Goal: Task Accomplishment & Management: Manage account settings

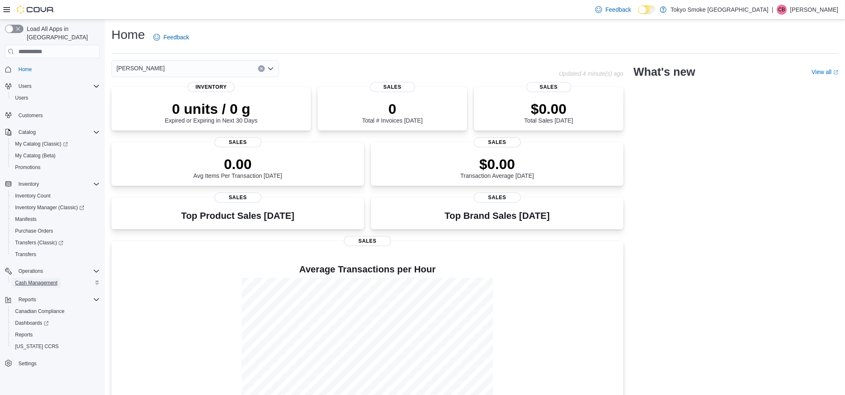
click at [42, 280] on span "Cash Management" at bounding box center [36, 283] width 42 height 7
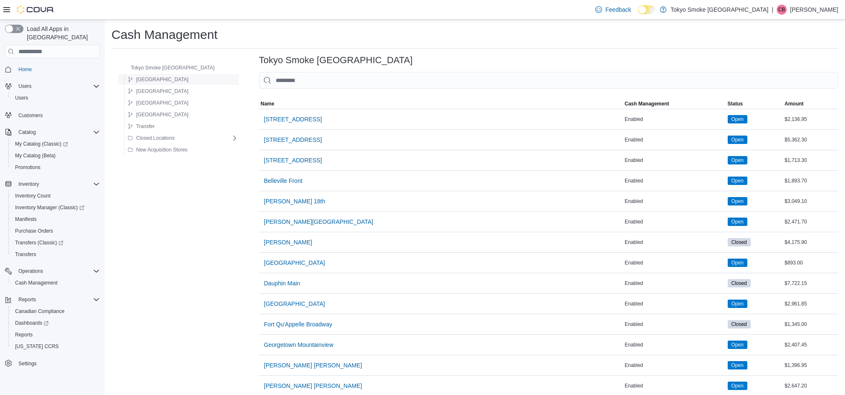
click at [154, 78] on span "[GEOGRAPHIC_DATA]" at bounding box center [162, 79] width 52 height 7
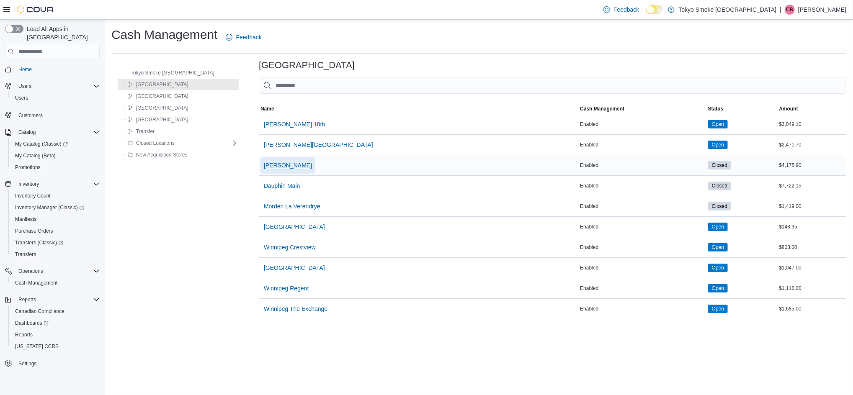
click at [268, 163] on span "[PERSON_NAME]" at bounding box center [288, 165] width 48 height 8
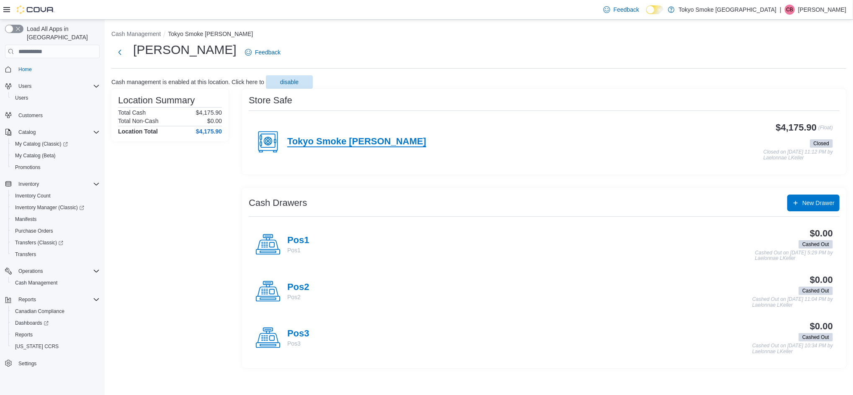
click at [324, 144] on h4 "Tokyo Smoke [PERSON_NAME]" at bounding box center [356, 141] width 139 height 11
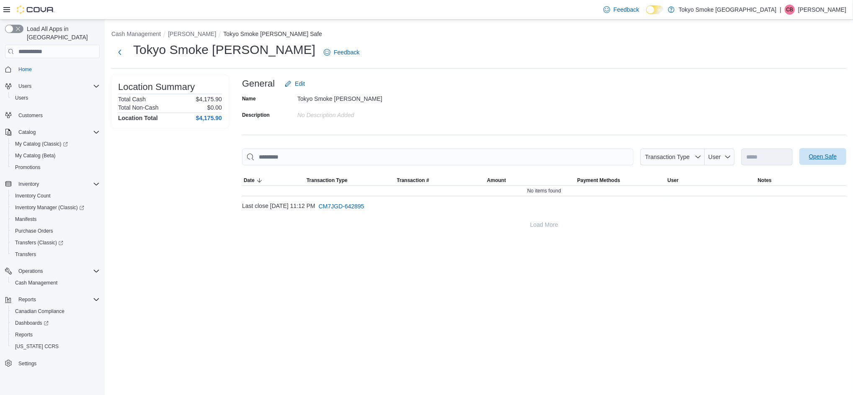
click at [814, 152] on span "Open Safe" at bounding box center [822, 156] width 37 height 17
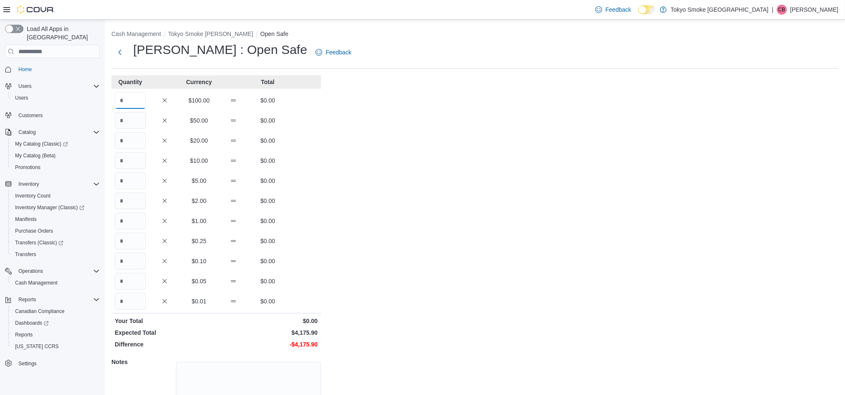
click at [141, 100] on input "Quantity" at bounding box center [130, 100] width 31 height 17
type input "*"
click at [139, 118] on input "Quantity" at bounding box center [130, 120] width 31 height 17
type input "*"
click at [137, 144] on input "Quantity" at bounding box center [130, 140] width 31 height 17
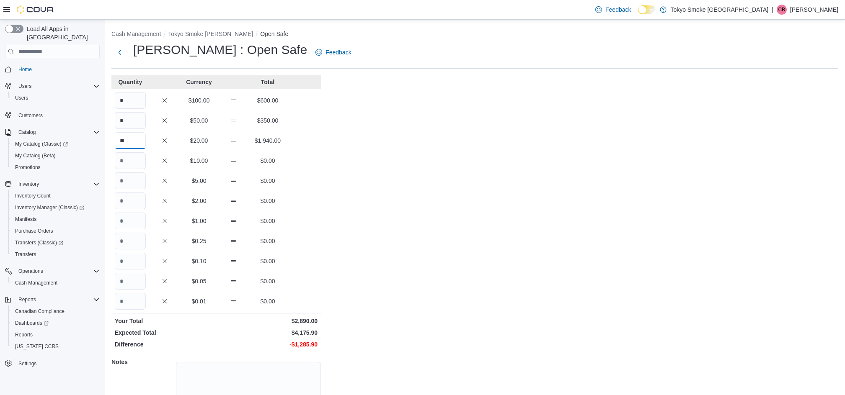
type input "**"
click at [130, 160] on input "Quantity" at bounding box center [130, 160] width 31 height 17
type input "**"
click at [131, 182] on input "Quantity" at bounding box center [130, 181] width 31 height 17
type input "**"
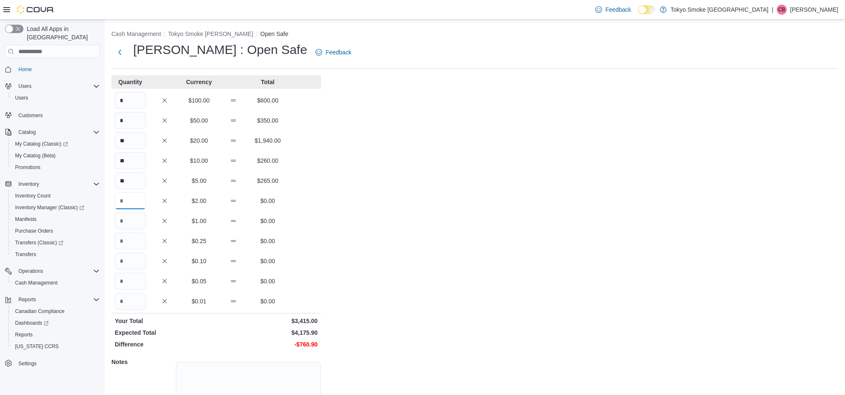
click at [130, 198] on input "Quantity" at bounding box center [130, 201] width 31 height 17
type input "***"
click at [131, 220] on input "Quantity" at bounding box center [130, 221] width 31 height 17
type input "***"
click at [130, 239] on input "Quantity" at bounding box center [130, 241] width 31 height 17
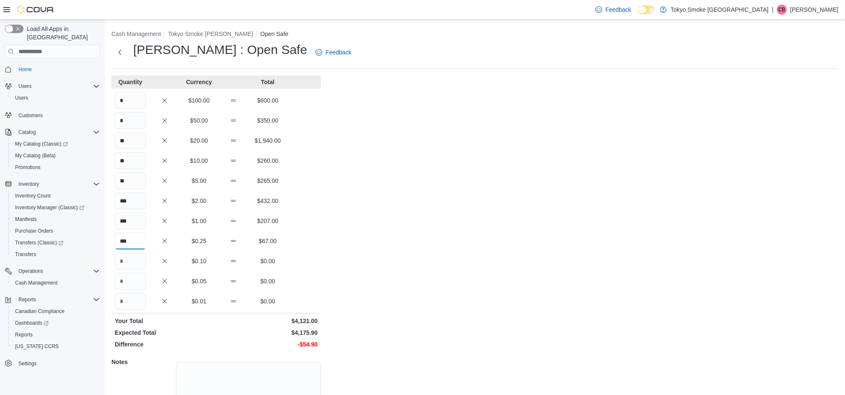
type input "***"
click at [141, 263] on input "Quantity" at bounding box center [130, 261] width 31 height 17
type input "***"
click at [142, 279] on input "Quantity" at bounding box center [130, 281] width 31 height 17
type input "***"
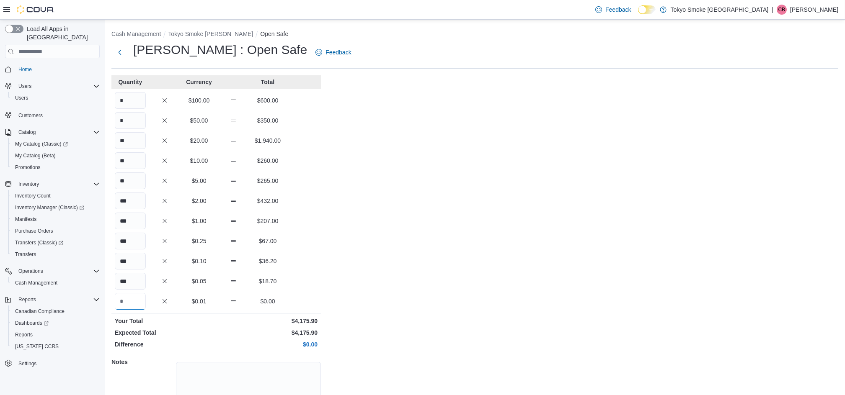
click at [138, 302] on input "Quantity" at bounding box center [130, 301] width 31 height 17
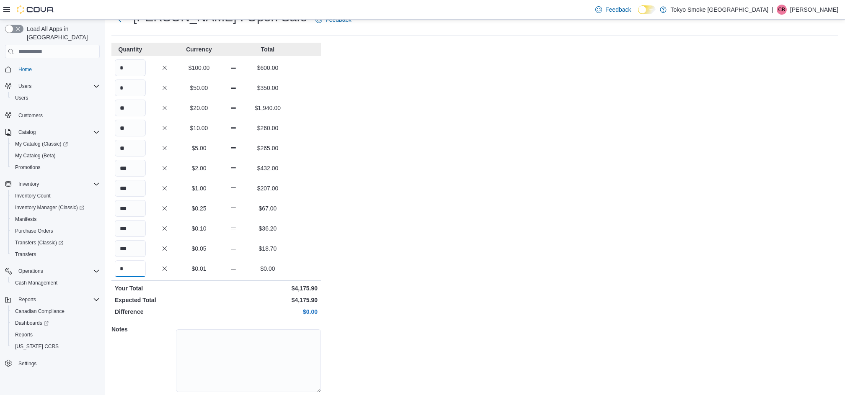
scroll to position [61, 0]
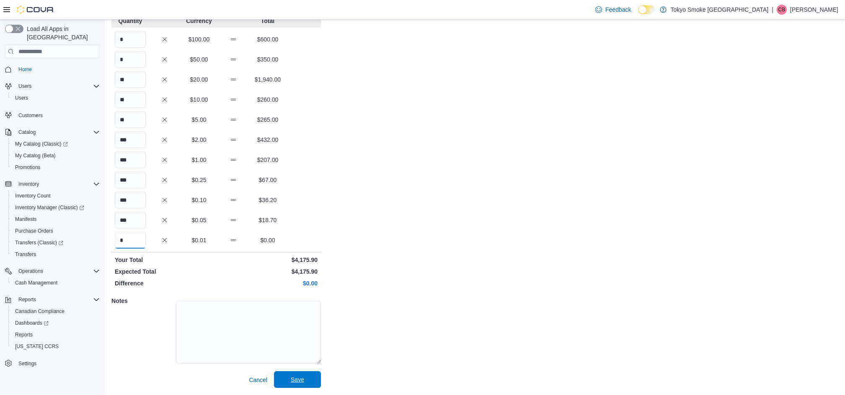
type input "*"
click at [301, 376] on span "Save" at bounding box center [297, 379] width 37 height 17
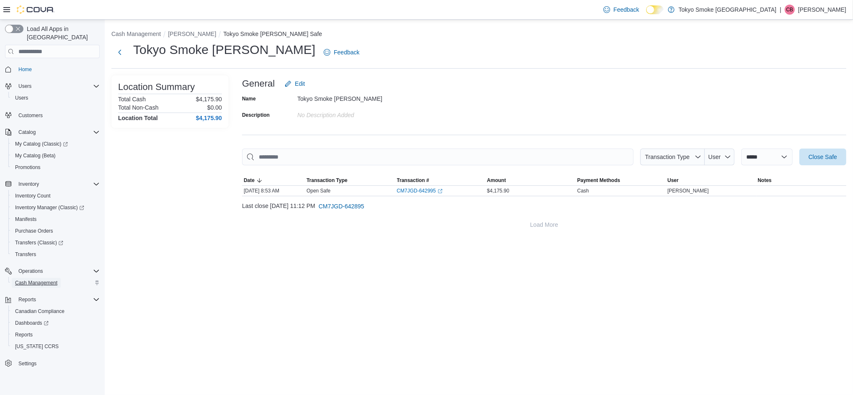
click at [54, 280] on span "Cash Management" at bounding box center [36, 283] width 42 height 7
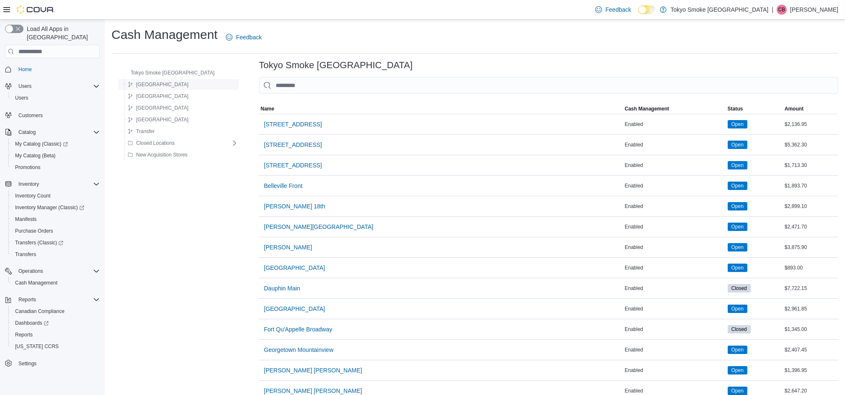
click at [148, 83] on span "[GEOGRAPHIC_DATA]" at bounding box center [162, 84] width 52 height 7
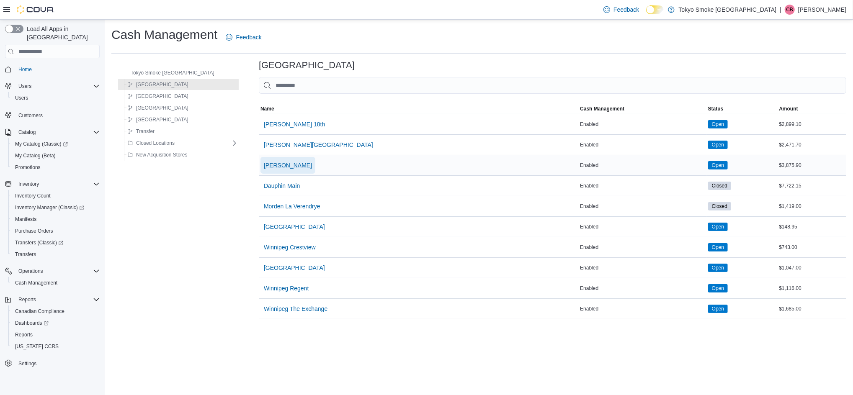
click at [264, 168] on span "[PERSON_NAME]" at bounding box center [288, 165] width 48 height 8
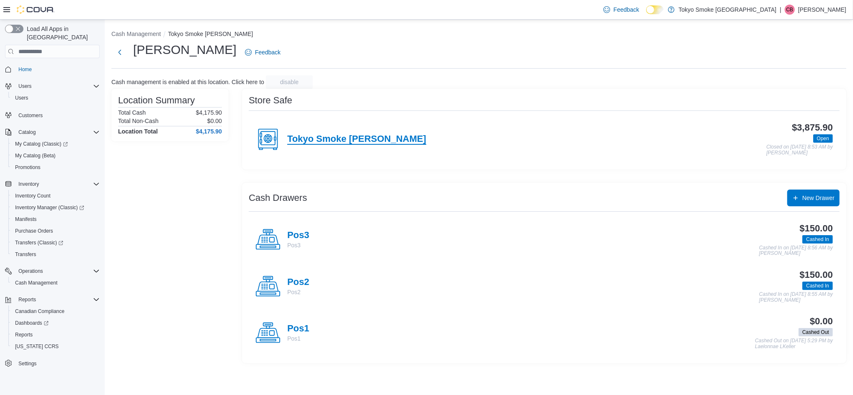
click at [337, 138] on h4 "Tokyo Smoke [PERSON_NAME]" at bounding box center [356, 139] width 139 height 11
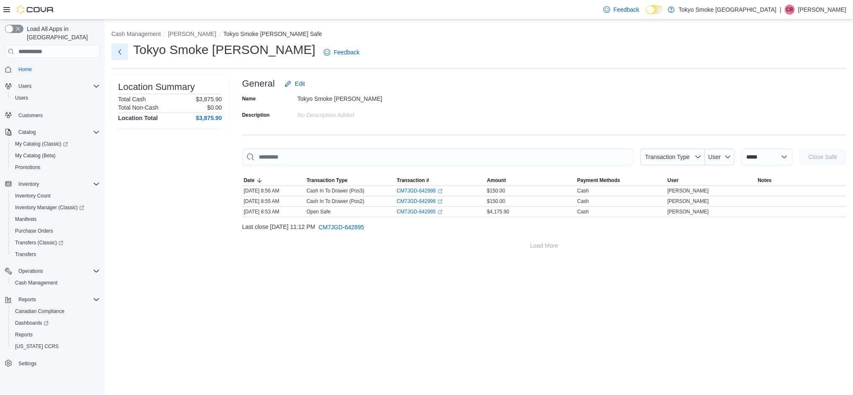
click at [122, 53] on button "Next" at bounding box center [119, 52] width 17 height 17
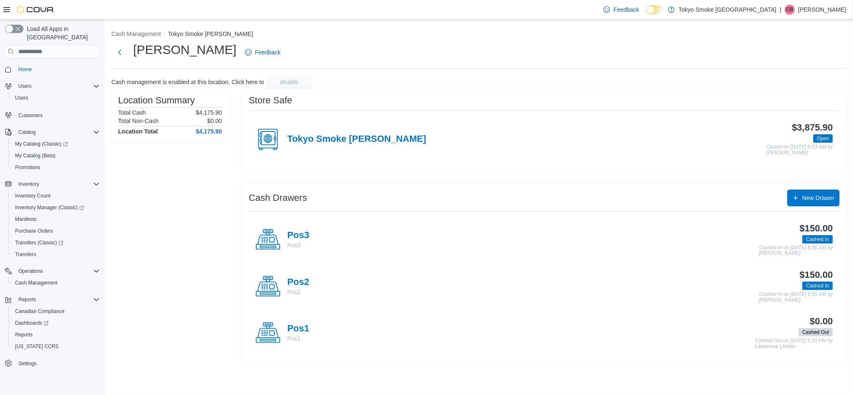
click at [195, 236] on div "Location Summary Total Cash $4,175.90 Total Non-Cash $0.00 Location Total $4,17…" at bounding box center [169, 226] width 117 height 275
click at [27, 332] on span "Reports" at bounding box center [24, 335] width 18 height 7
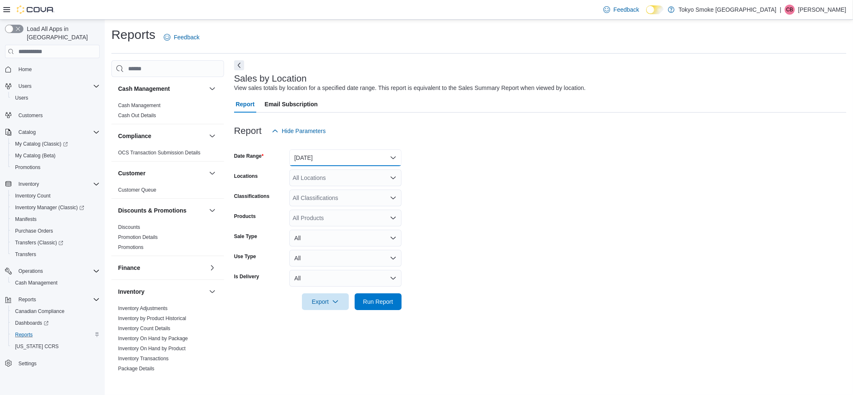
click at [394, 156] on button "[DATE]" at bounding box center [345, 157] width 112 height 17
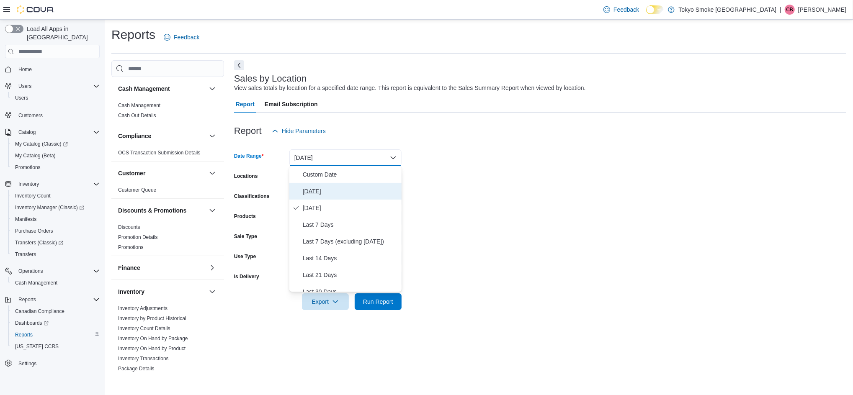
click at [306, 191] on span "[DATE]" at bounding box center [350, 191] width 95 height 10
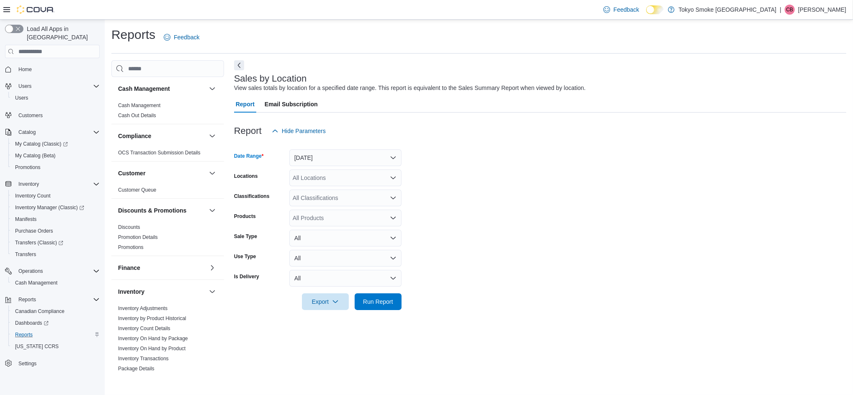
click at [395, 176] on icon "Open list of options" at bounding box center [393, 178] width 7 height 7
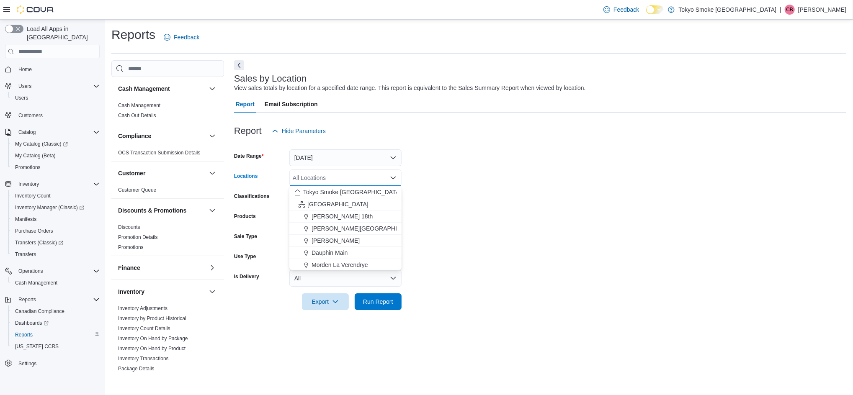
click at [324, 204] on span "[GEOGRAPHIC_DATA]" at bounding box center [337, 204] width 61 height 8
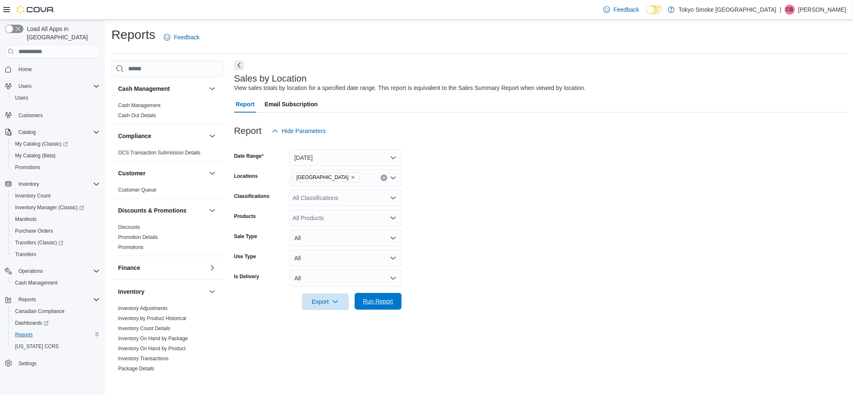
click at [393, 299] on span "Run Report" at bounding box center [378, 301] width 37 height 17
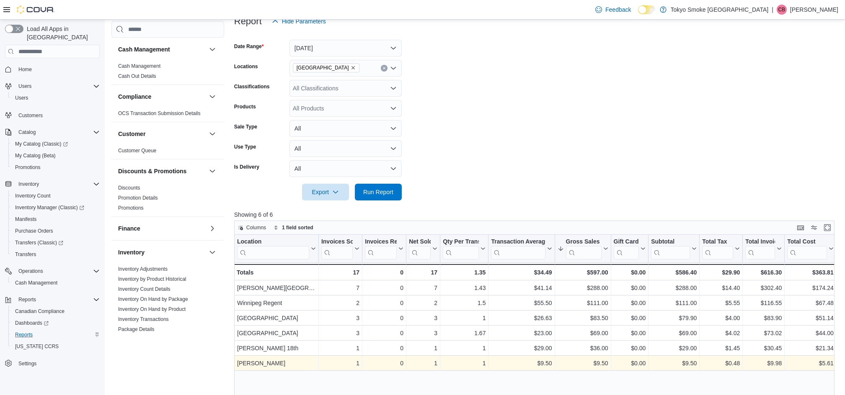
scroll to position [258, 0]
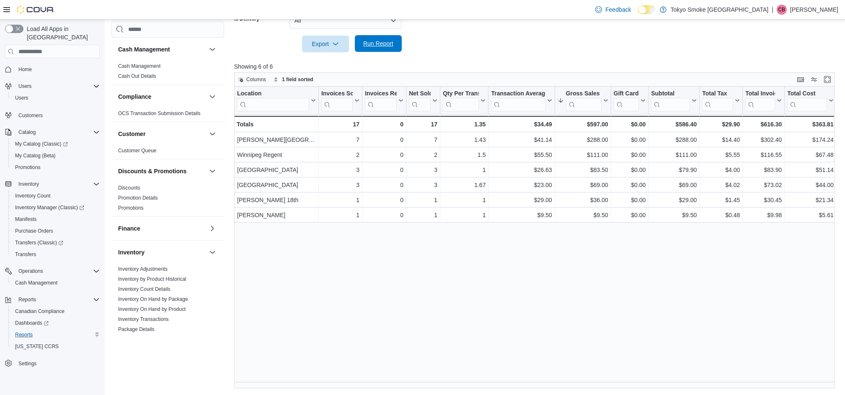
click at [391, 47] on span "Run Report" at bounding box center [378, 43] width 30 height 8
click at [373, 43] on span "Run Report" at bounding box center [378, 43] width 30 height 8
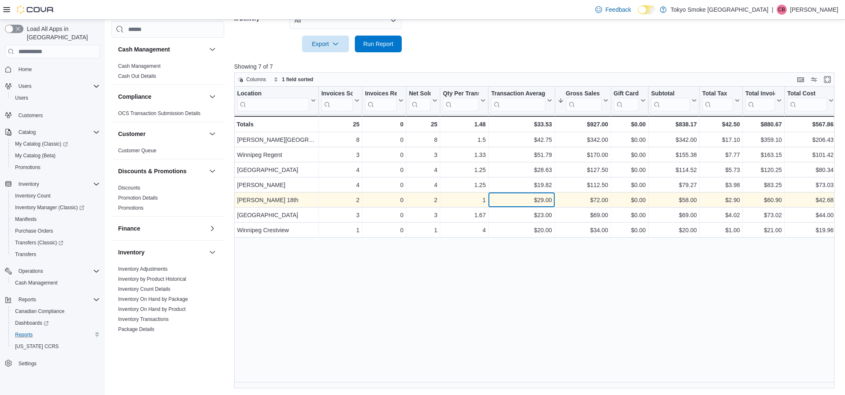
click at [511, 204] on div "$29.00" at bounding box center [521, 200] width 61 height 10
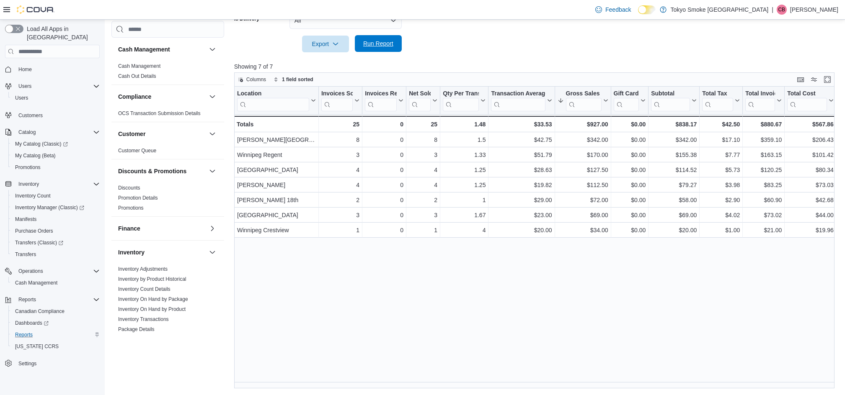
click at [386, 46] on span "Run Report" at bounding box center [378, 43] width 30 height 8
click at [377, 46] on span "Run Report" at bounding box center [378, 43] width 30 height 8
click at [385, 44] on span "Run Report" at bounding box center [378, 43] width 30 height 8
click at [389, 45] on span "Run Report" at bounding box center [378, 43] width 30 height 8
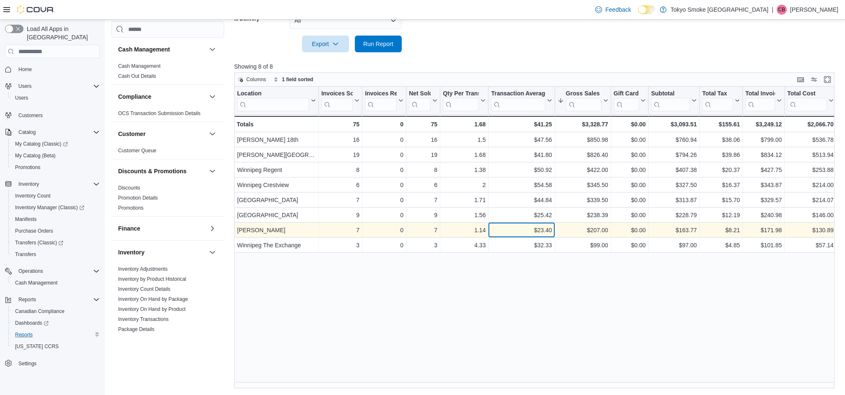
click at [510, 229] on div "$23.40" at bounding box center [521, 230] width 61 height 10
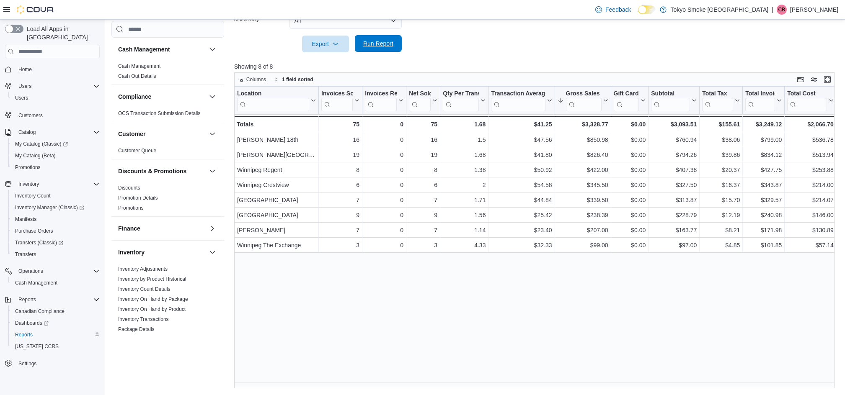
click at [378, 39] on span "Run Report" at bounding box center [378, 43] width 37 height 17
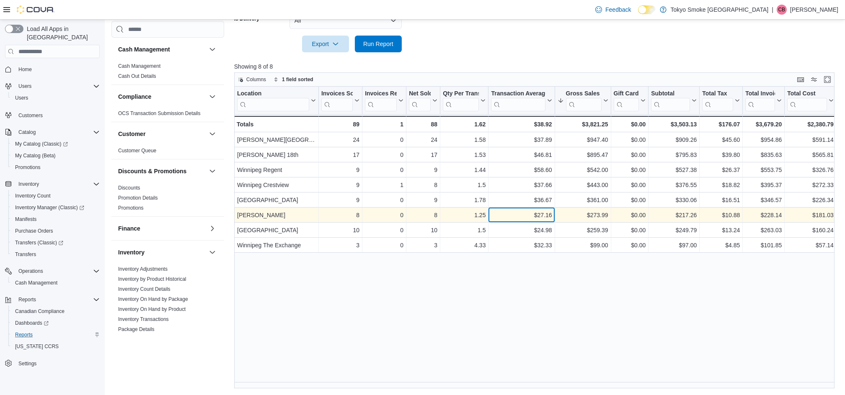
click at [513, 211] on div "$27.16" at bounding box center [521, 215] width 61 height 10
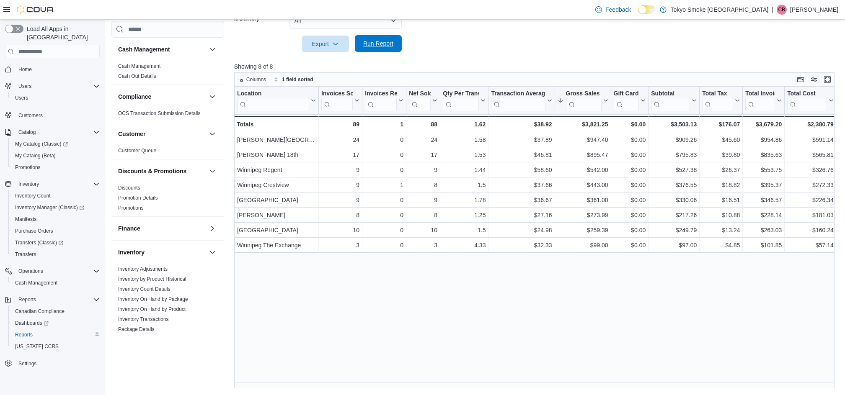
click at [390, 36] on span "Run Report" at bounding box center [378, 43] width 37 height 17
click at [390, 46] on span "Run Report" at bounding box center [378, 43] width 30 height 8
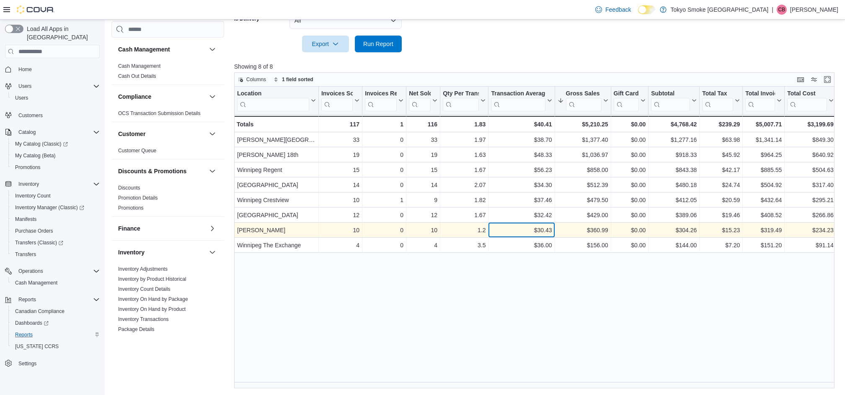
click at [514, 230] on div "$30.43" at bounding box center [521, 230] width 61 height 10
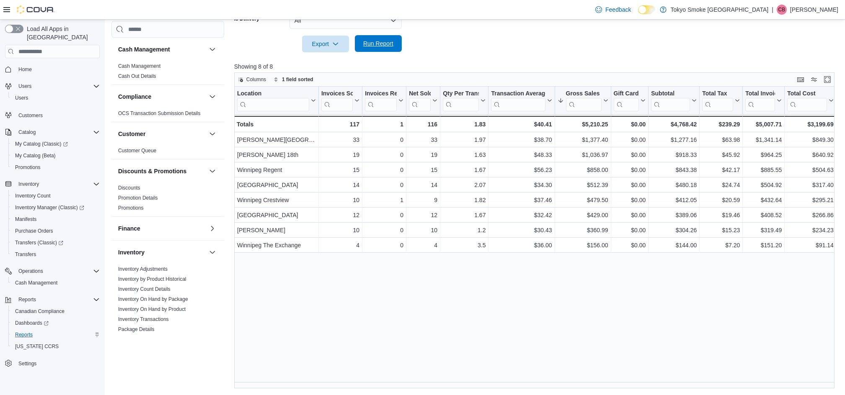
click at [380, 49] on span "Run Report" at bounding box center [378, 43] width 37 height 17
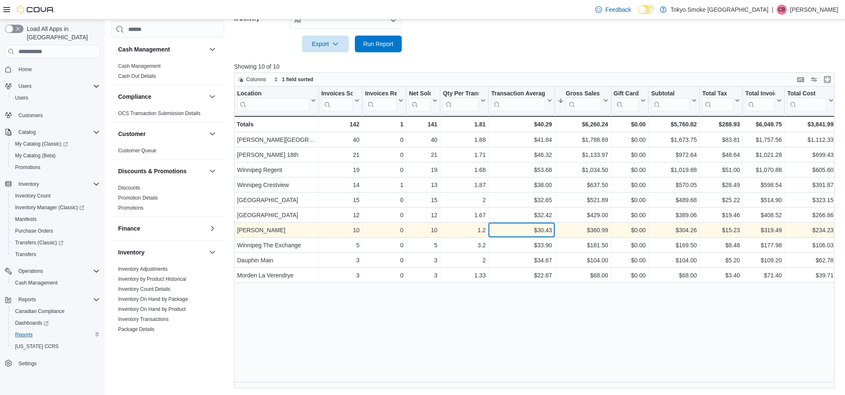
click at [511, 229] on div "$30.43" at bounding box center [521, 230] width 61 height 10
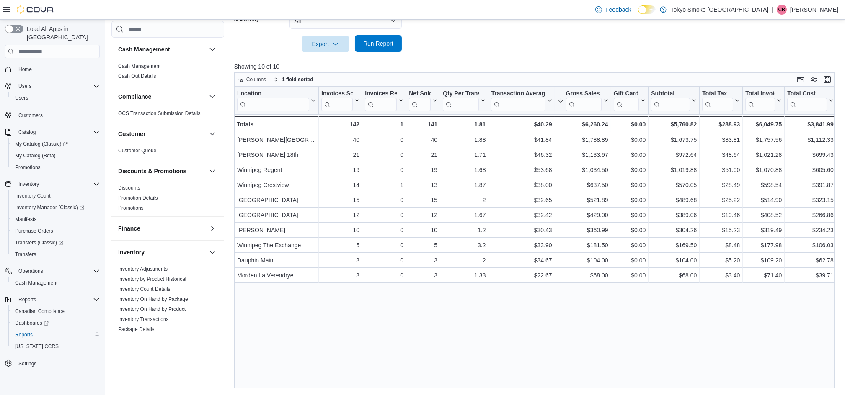
click at [385, 43] on span "Run Report" at bounding box center [378, 43] width 30 height 8
click at [379, 43] on span "Run Report" at bounding box center [378, 43] width 30 height 8
click at [381, 42] on span "Run Report" at bounding box center [378, 43] width 30 height 8
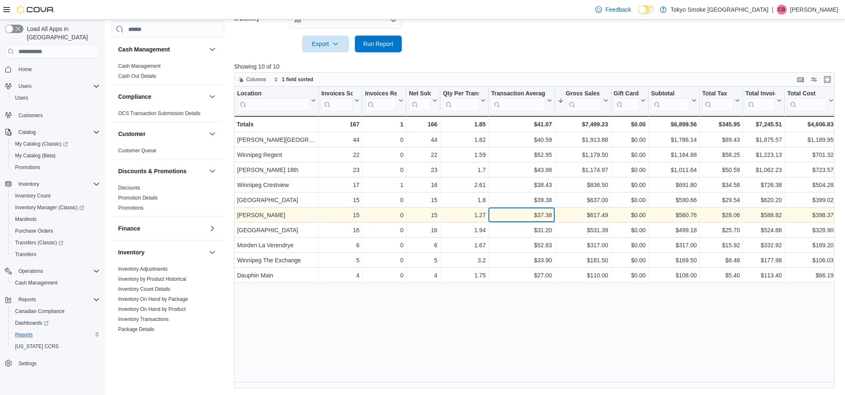
click at [512, 213] on div "$37.38" at bounding box center [521, 215] width 61 height 10
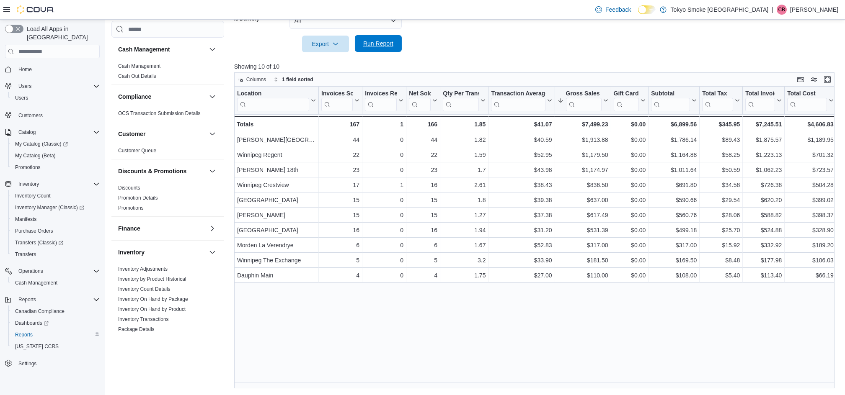
click at [369, 43] on span "Run Report" at bounding box center [378, 43] width 30 height 8
click at [374, 46] on span "Run Report" at bounding box center [378, 43] width 30 height 8
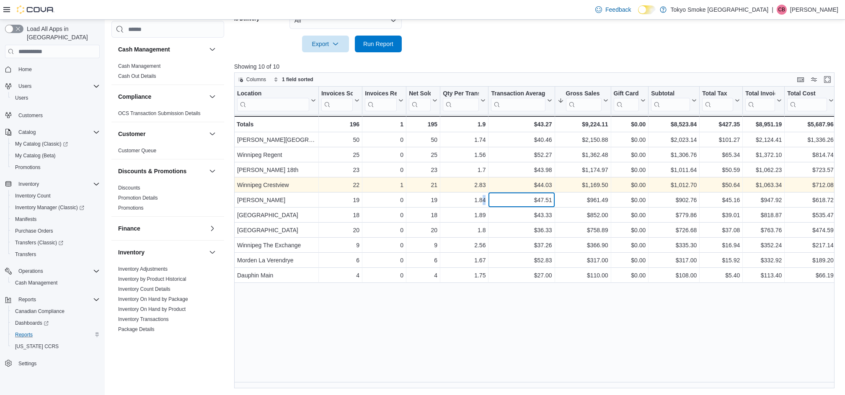
drag, startPoint x: 511, startPoint y: 199, endPoint x: 338, endPoint y: 188, distance: 173.3
click at [445, 191] on div "Location Click to view column header actions Invoices Sold Click to view column…" at bounding box center [737, 185] width 1007 height 196
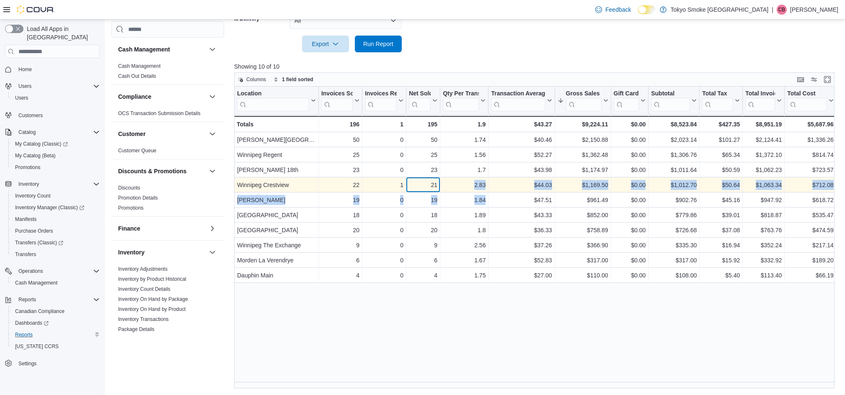
click at [366, 190] on div "Winnipeg Crestview - Location, column 1, row 4 22 - Invoices Sold, column 2, ro…" at bounding box center [737, 185] width 1007 height 15
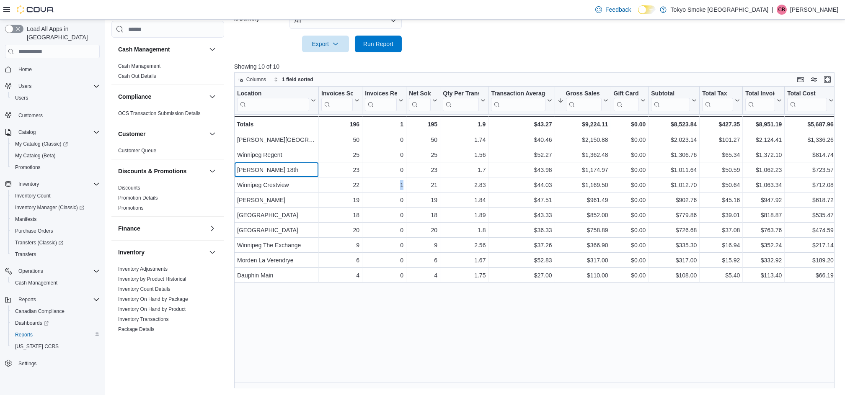
drag, startPoint x: 338, startPoint y: 188, endPoint x: 221, endPoint y: 169, distance: 118.4
click at [228, 170] on div "Cash Management Cash Management Cash Out Details Compliance OCS Transaction Sub…" at bounding box center [475, 95] width 729 height 586
click at [475, 52] on div at bounding box center [537, 57] width 606 height 10
click at [386, 43] on span "Run Report" at bounding box center [378, 43] width 30 height 8
click at [374, 49] on span "Run Report" at bounding box center [378, 43] width 37 height 17
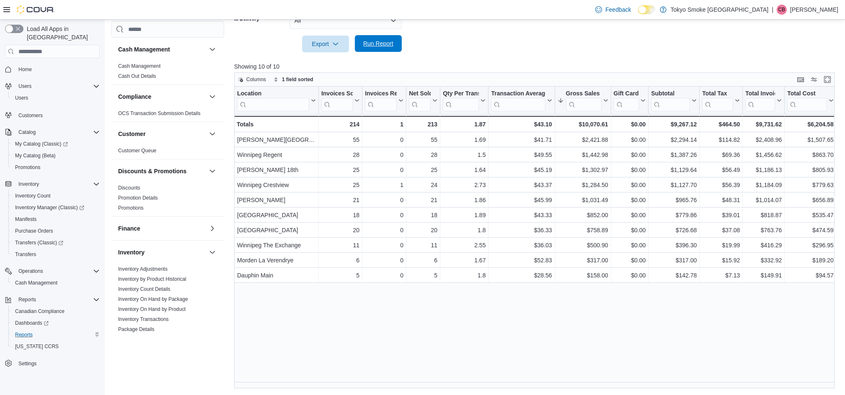
click at [370, 49] on span "Run Report" at bounding box center [378, 43] width 37 height 17
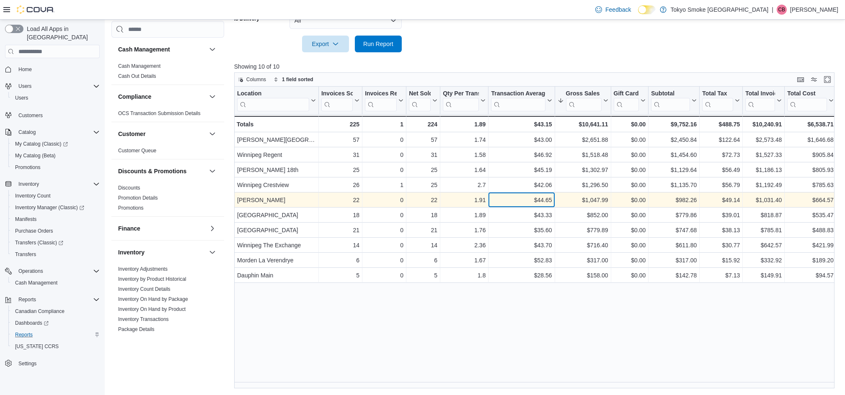
click at [514, 198] on div "$44.65" at bounding box center [521, 200] width 61 height 10
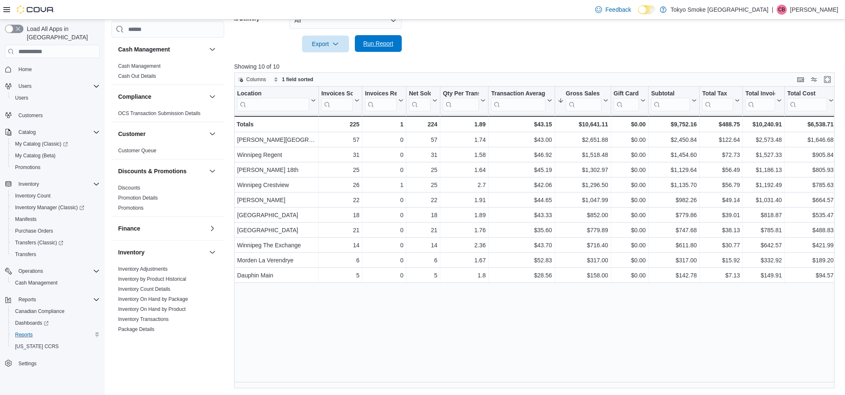
click at [384, 43] on span "Run Report" at bounding box center [378, 43] width 30 height 8
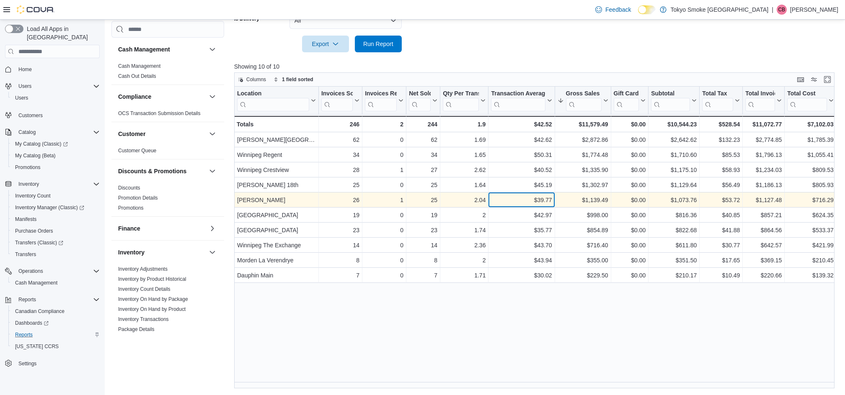
click at [510, 196] on div "$39.77" at bounding box center [521, 200] width 61 height 10
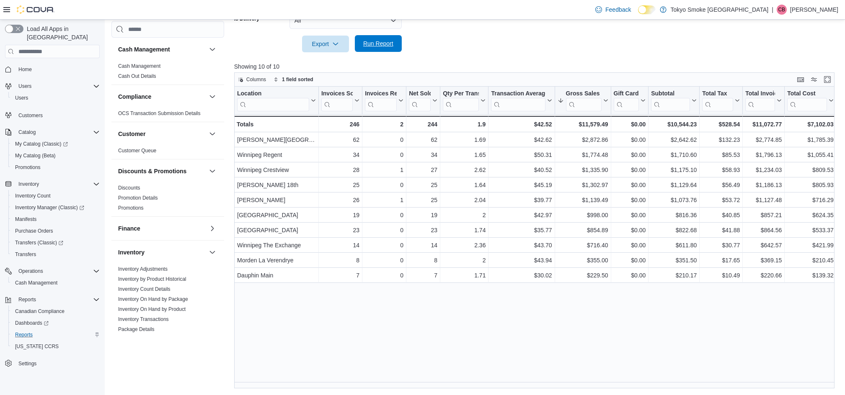
click at [373, 47] on span "Run Report" at bounding box center [378, 43] width 30 height 8
click at [390, 44] on span "Run Report" at bounding box center [378, 43] width 30 height 8
click at [439, 344] on div "Location Click to view column header actions Invoices Sold Click to view column…" at bounding box center [537, 238] width 606 height 302
click at [386, 47] on span "Run Report" at bounding box center [378, 43] width 30 height 8
click at [364, 43] on span "Run Report" at bounding box center [378, 43] width 30 height 8
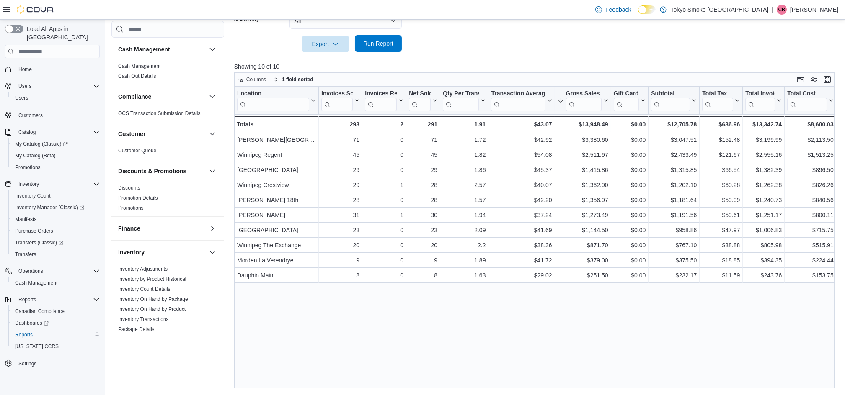
click at [388, 42] on span "Run Report" at bounding box center [378, 43] width 30 height 8
click at [383, 43] on span "Run Report" at bounding box center [378, 43] width 30 height 8
click at [375, 44] on span "Run Report" at bounding box center [378, 43] width 30 height 8
click at [377, 45] on span "Run Report" at bounding box center [378, 43] width 30 height 8
click at [367, 45] on span "Run Report" at bounding box center [378, 43] width 30 height 8
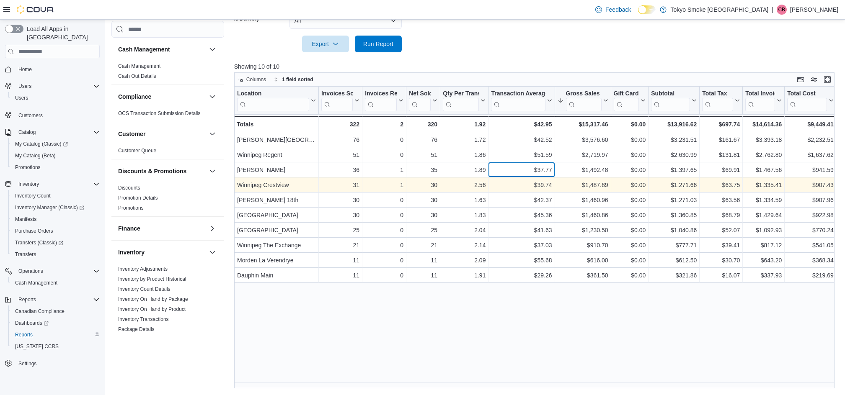
drag, startPoint x: 544, startPoint y: 173, endPoint x: 548, endPoint y: 177, distance: 6.2
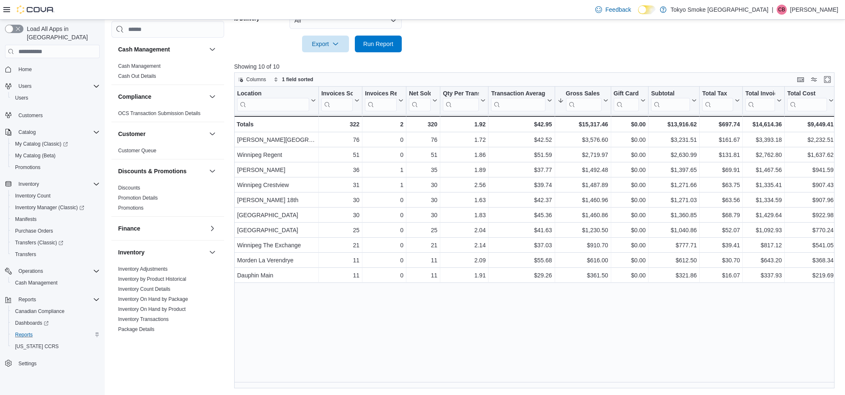
click at [583, 57] on div at bounding box center [537, 57] width 606 height 10
click at [391, 42] on span "Run Report" at bounding box center [378, 43] width 30 height 8
click at [386, 36] on span "Run Report" at bounding box center [378, 43] width 37 height 17
click at [47, 280] on span "Cash Management" at bounding box center [36, 283] width 42 height 7
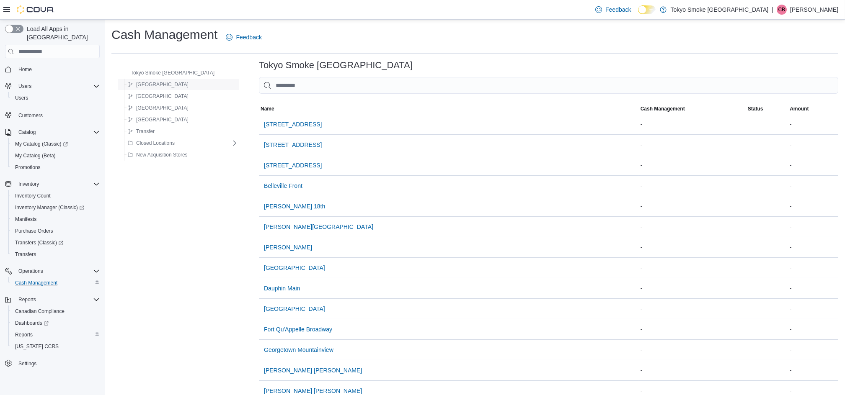
click at [144, 84] on span "[GEOGRAPHIC_DATA]" at bounding box center [162, 84] width 52 height 7
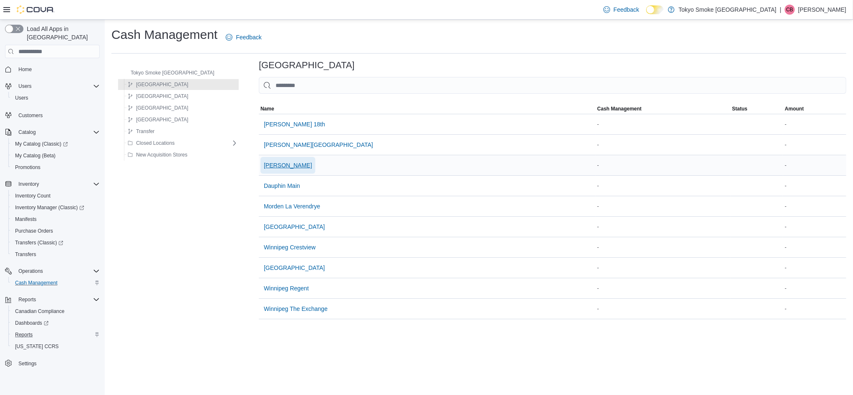
click at [264, 165] on span "[PERSON_NAME]" at bounding box center [288, 165] width 48 height 8
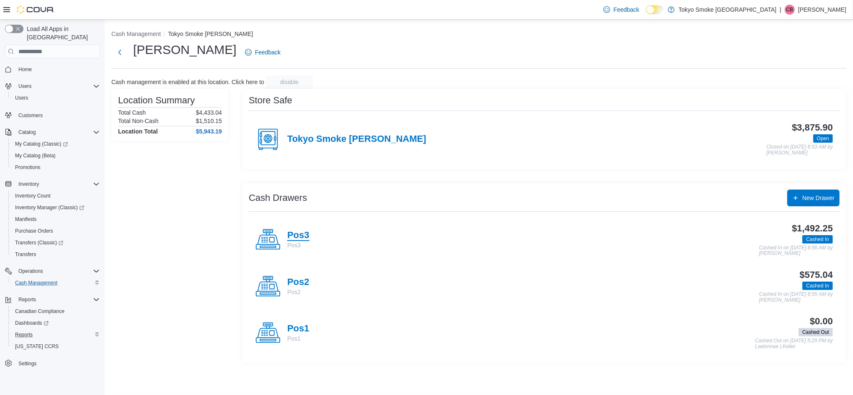
click at [295, 239] on h4 "Pos3" at bounding box center [298, 235] width 22 height 11
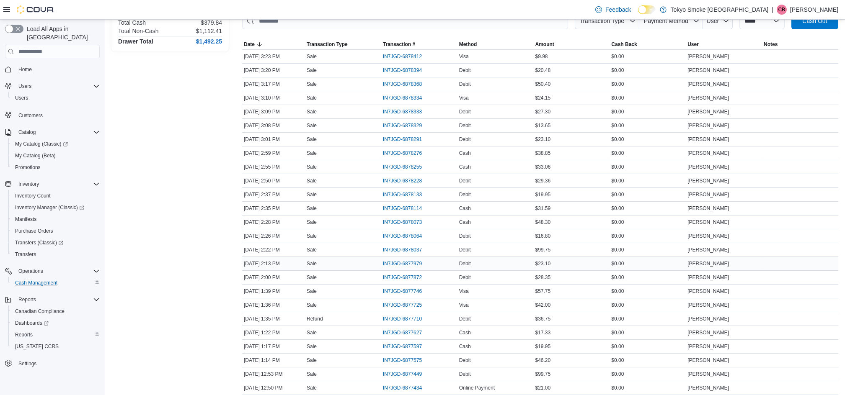
scroll to position [133, 0]
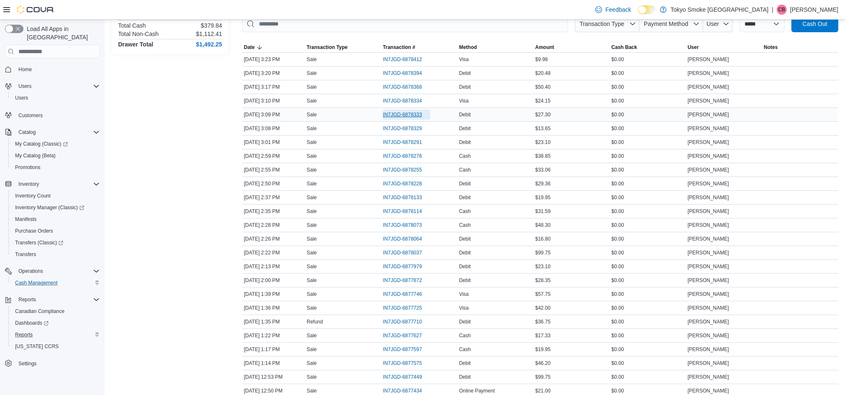
click at [418, 113] on span "IN7JGD-6878333" at bounding box center [402, 114] width 39 height 7
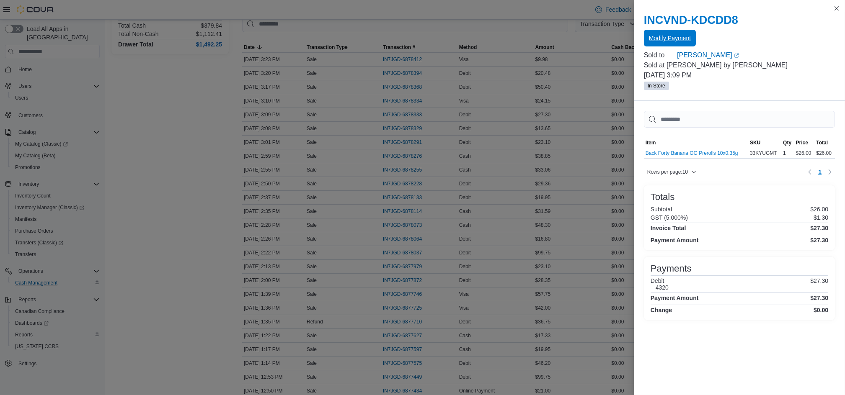
click at [664, 41] on span "Modify Payment" at bounding box center [670, 38] width 42 height 8
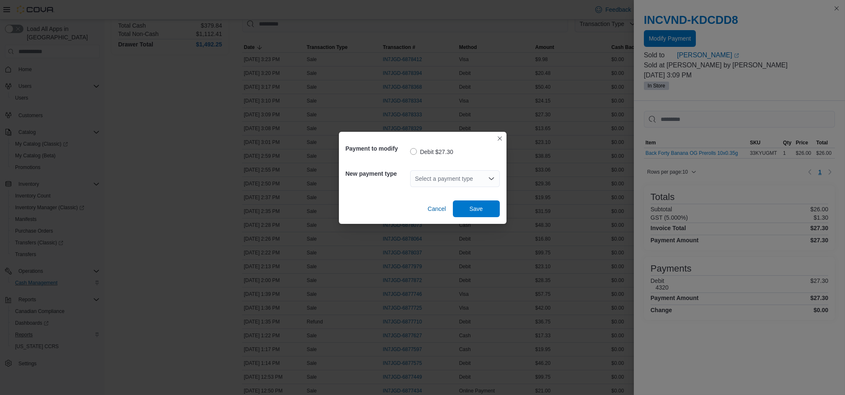
click at [491, 176] on icon "Open list of options" at bounding box center [491, 178] width 7 height 7
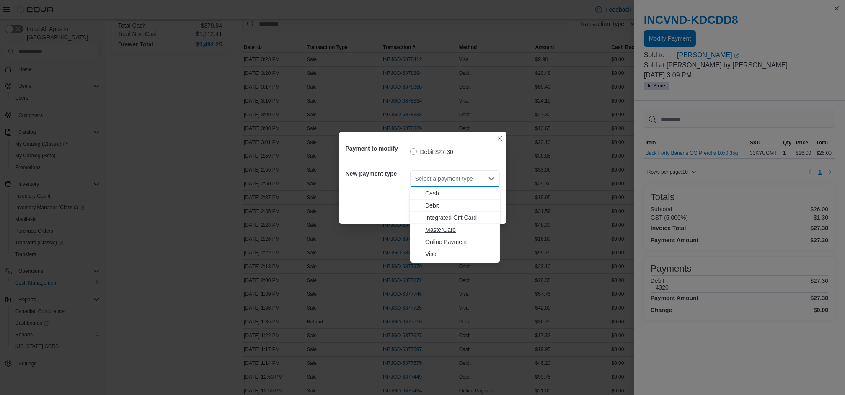
click at [442, 230] on span "MasterCard" at bounding box center [460, 230] width 70 height 8
click at [442, 230] on div "Payment to modify Debit $27.30 New payment type Select a payment type Combo box…" at bounding box center [422, 197] width 845 height 395
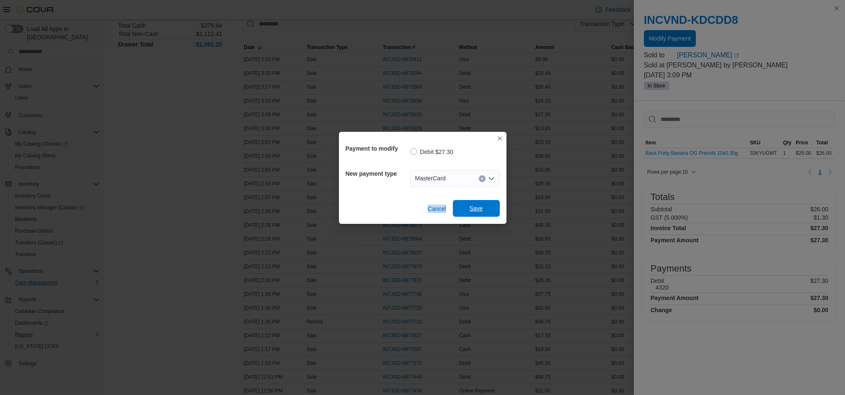
drag, startPoint x: 442, startPoint y: 230, endPoint x: 492, endPoint y: 212, distance: 53.0
click at [492, 212] on span "Save" at bounding box center [476, 208] width 37 height 17
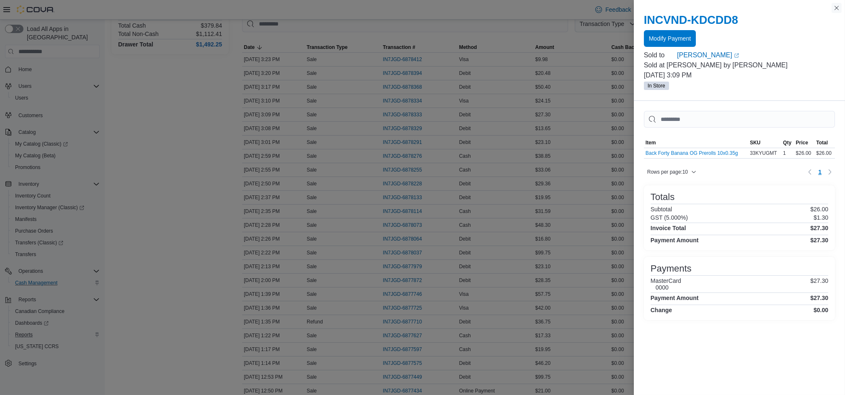
click at [838, 10] on button "Close this dialog" at bounding box center [836, 8] width 10 height 10
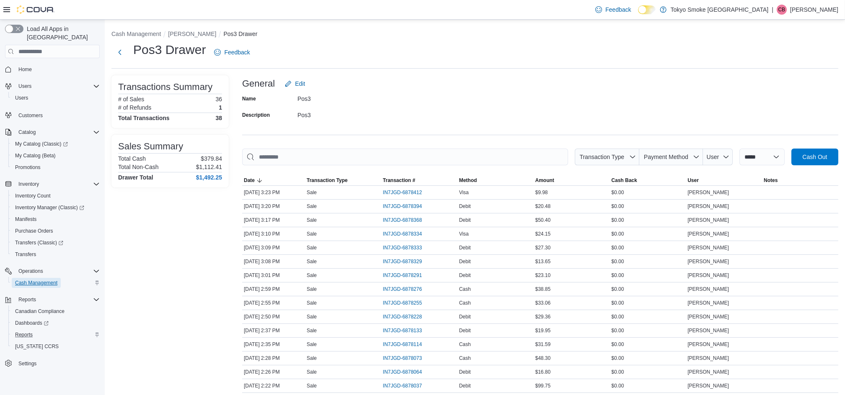
click at [45, 280] on span "Cash Management" at bounding box center [36, 283] width 42 height 7
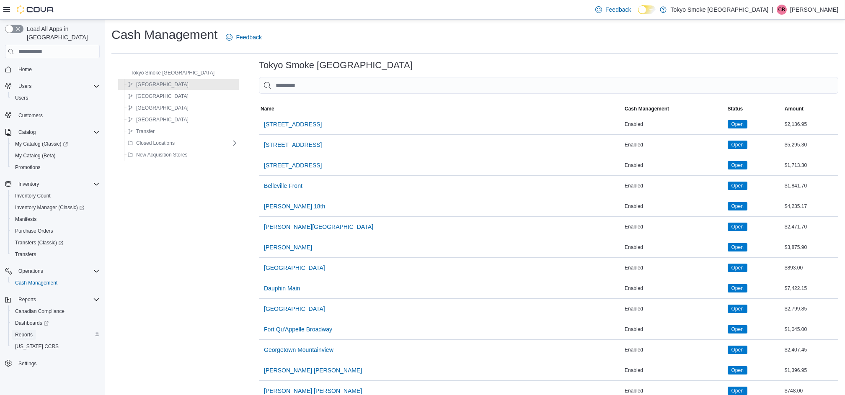
click at [27, 332] on span "Reports" at bounding box center [24, 335] width 18 height 7
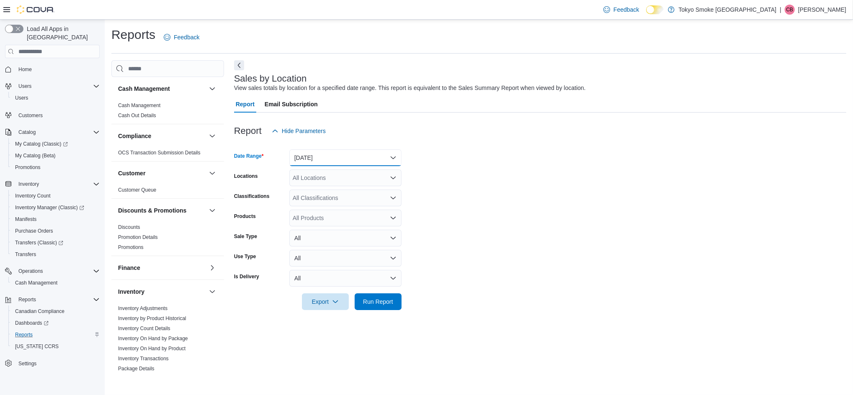
click at [390, 153] on button "[DATE]" at bounding box center [345, 157] width 112 height 17
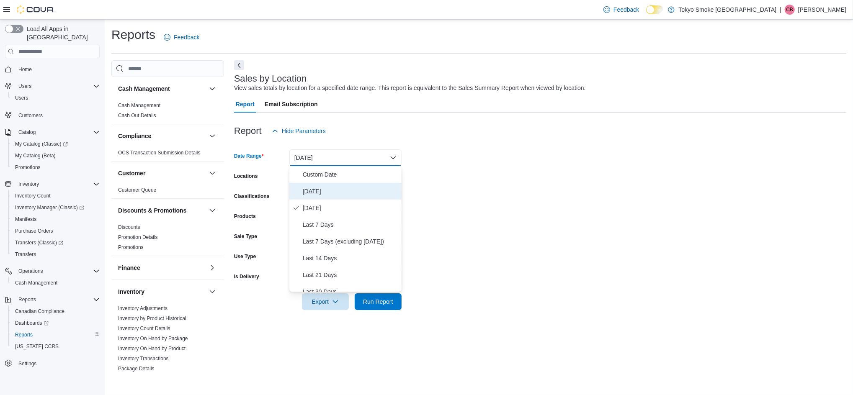
click at [310, 194] on span "[DATE]" at bounding box center [350, 191] width 95 height 10
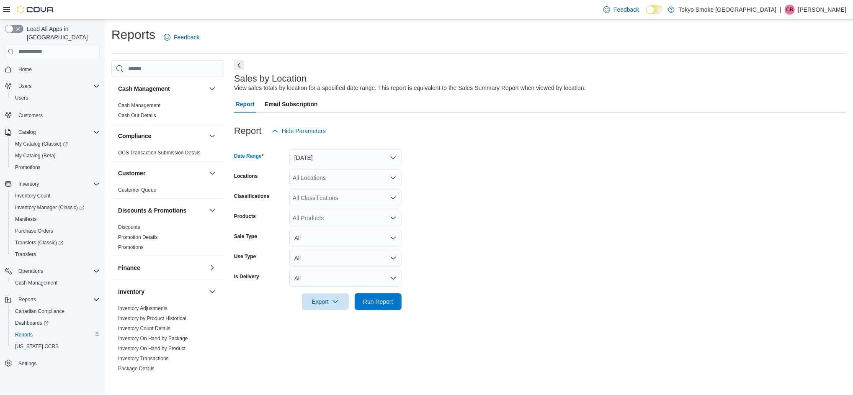
click at [394, 182] on div "All Locations" at bounding box center [345, 178] width 112 height 17
click at [395, 177] on icon "Open list of options" at bounding box center [393, 178] width 7 height 7
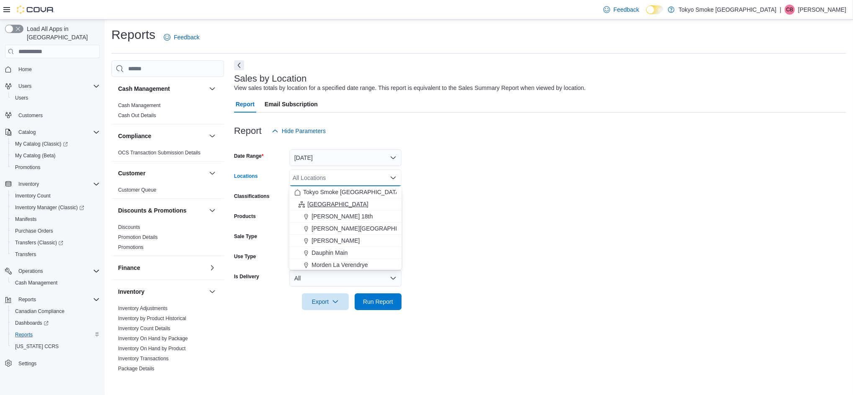
click at [322, 205] on span "[GEOGRAPHIC_DATA]" at bounding box center [337, 204] width 61 height 8
click at [376, 306] on span "Run Report" at bounding box center [378, 301] width 37 height 17
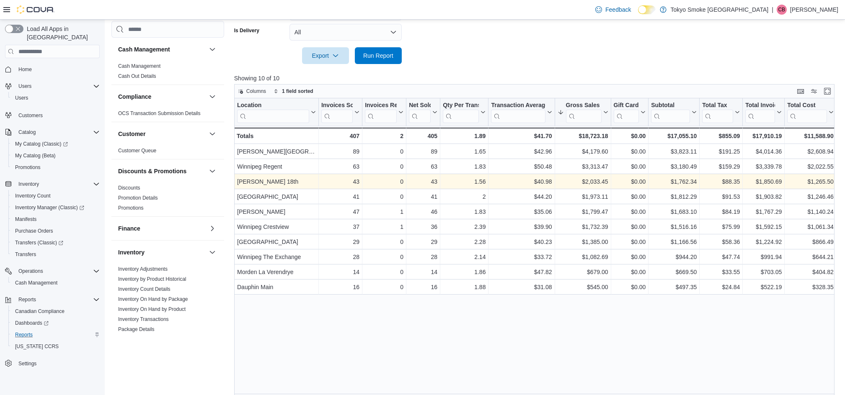
scroll to position [258, 0]
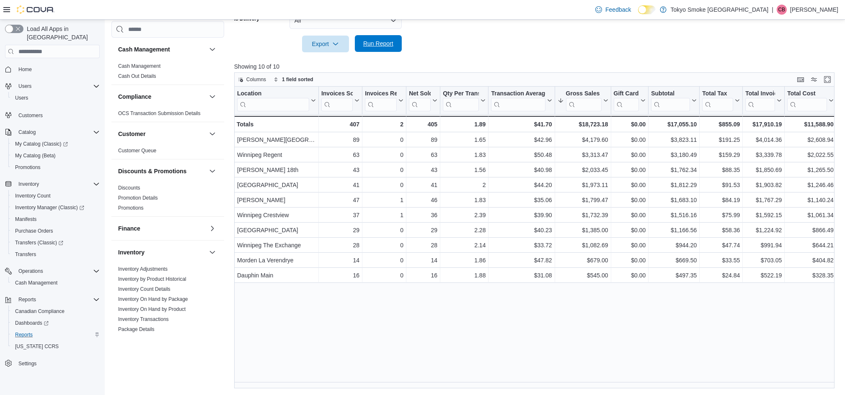
click at [374, 48] on span "Run Report" at bounding box center [378, 43] width 37 height 17
click at [370, 41] on span "Run Report" at bounding box center [378, 43] width 30 height 8
